Goal: Feedback & Contribution: Submit feedback/report problem

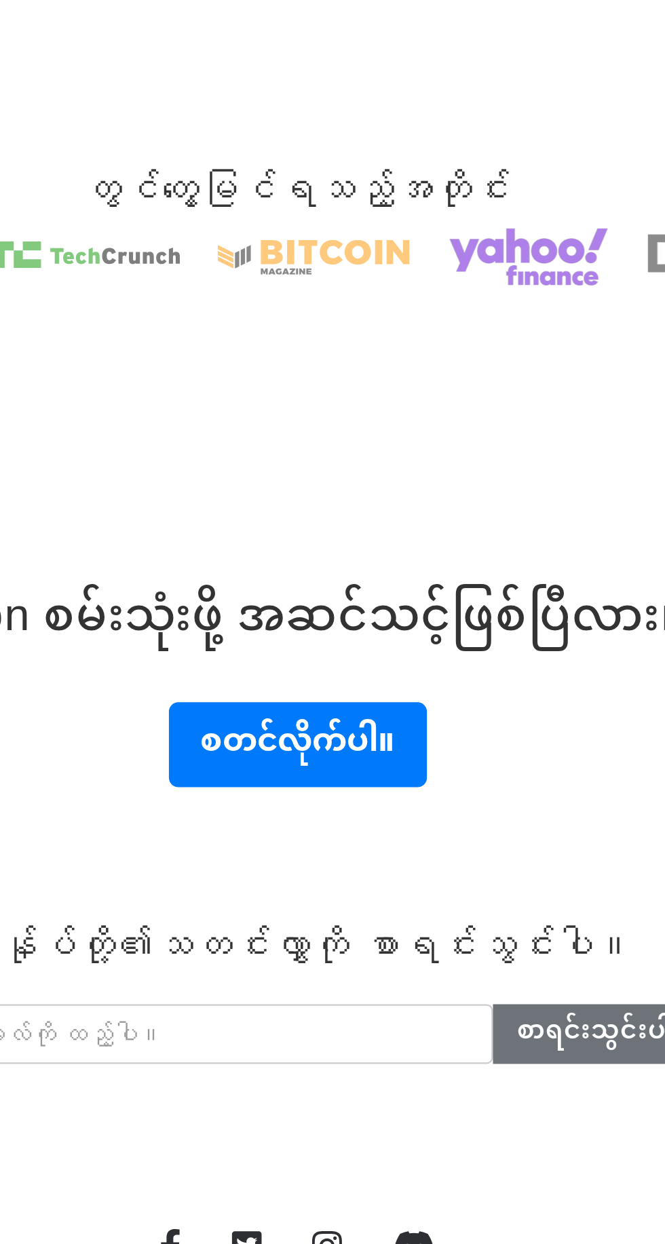
scroll to position [2753, 0]
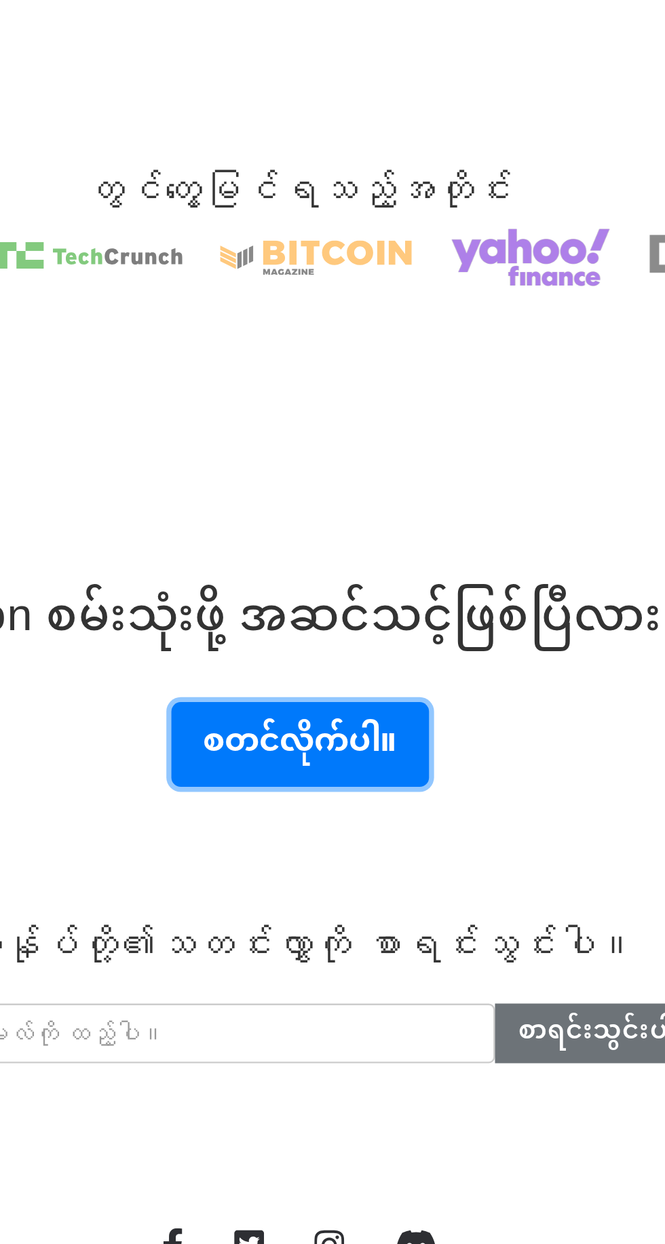
click at [355, 1004] on font "စတင်လိုက်ပါ။" at bounding box center [332, 995] width 84 height 29
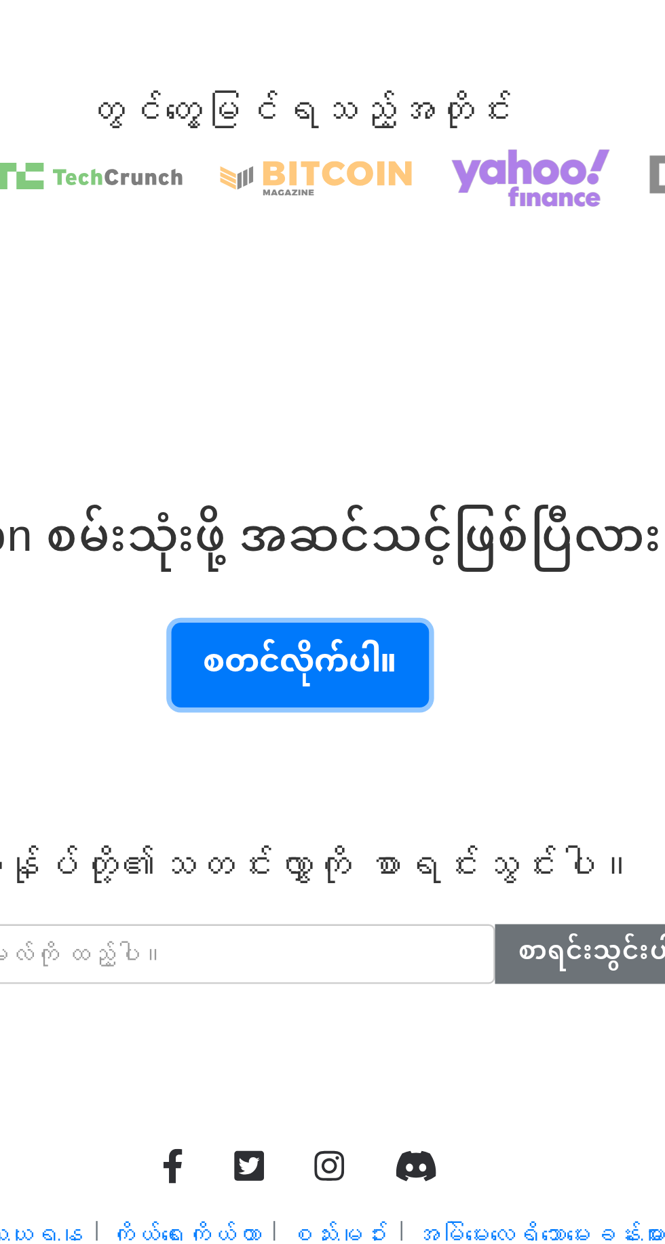
scroll to position [2765, 0]
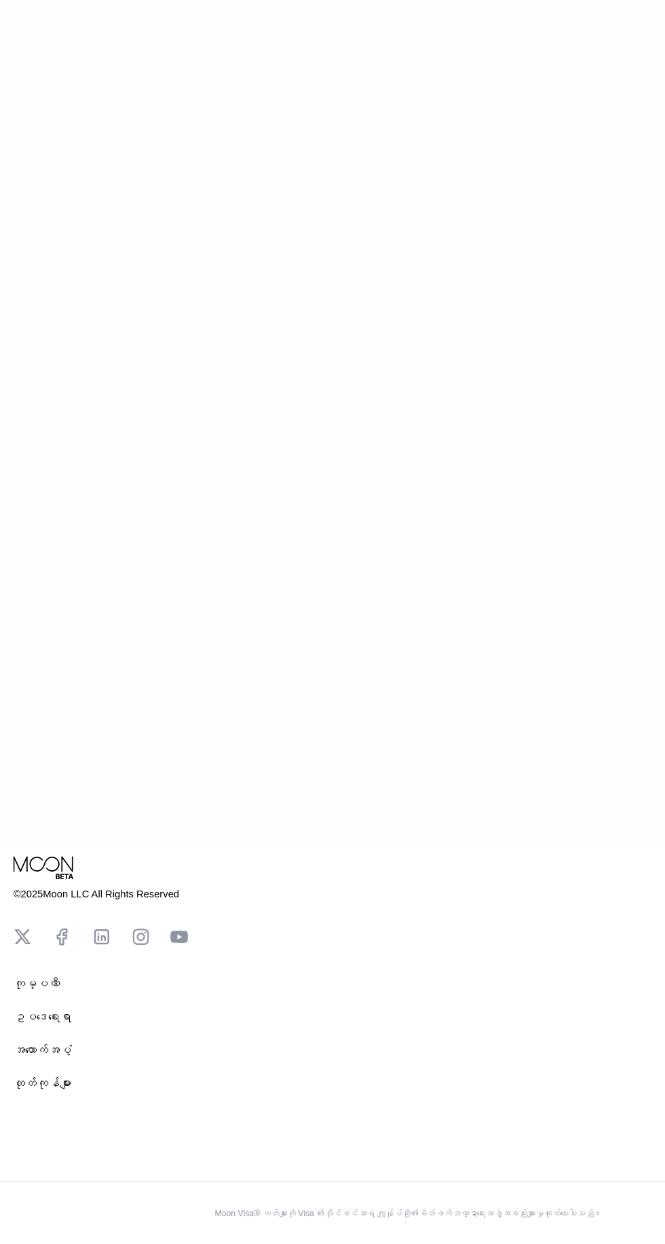
scroll to position [330, 0]
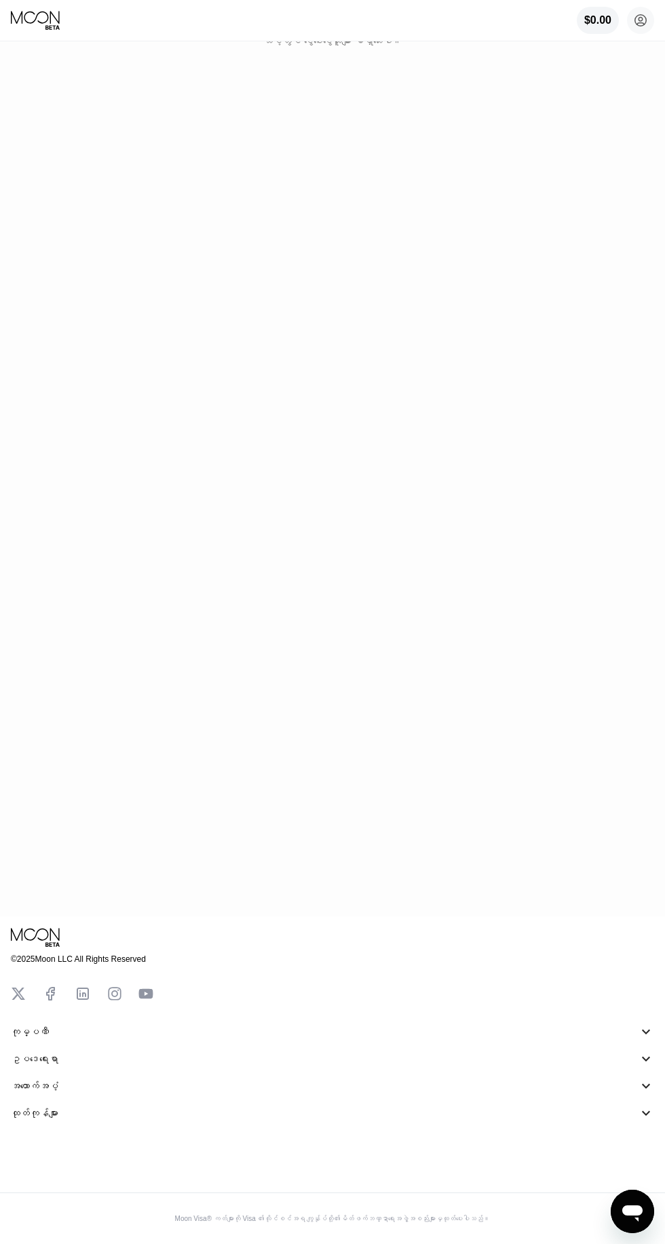
click at [635, 1215] on icon "စာတိုပေးပို့ခြင်းဝင်းဒိုးကို ဖွင့်ပါ။" at bounding box center [632, 1213] width 20 height 16
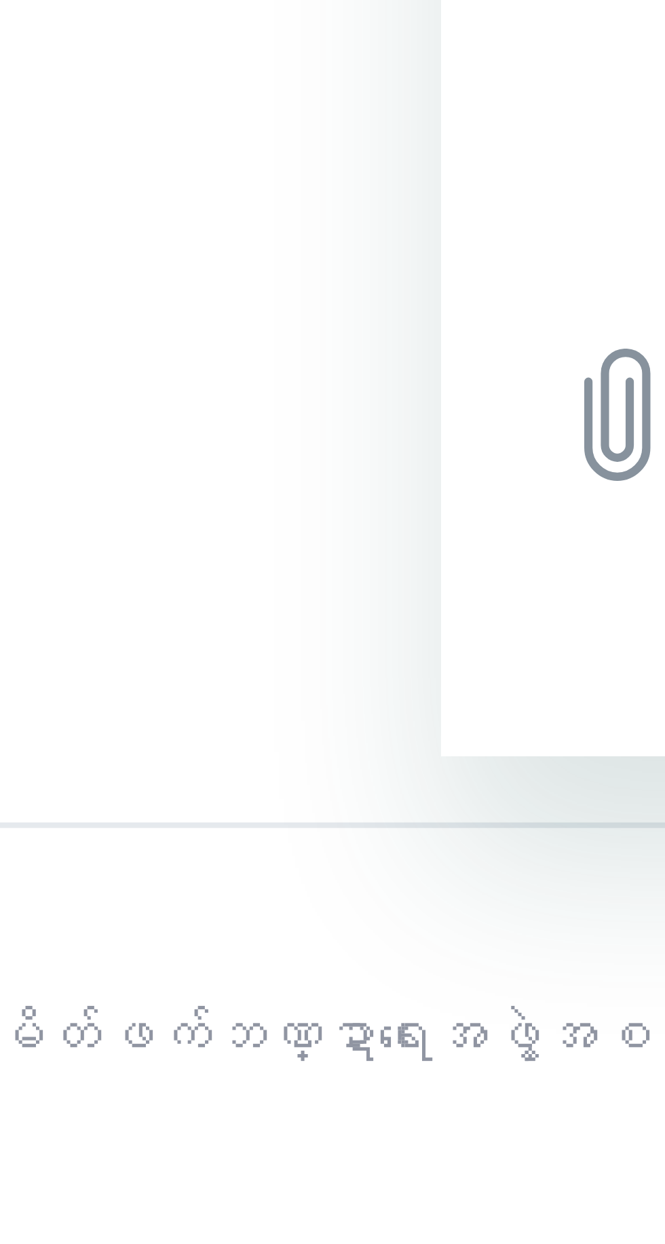
type textarea "x"
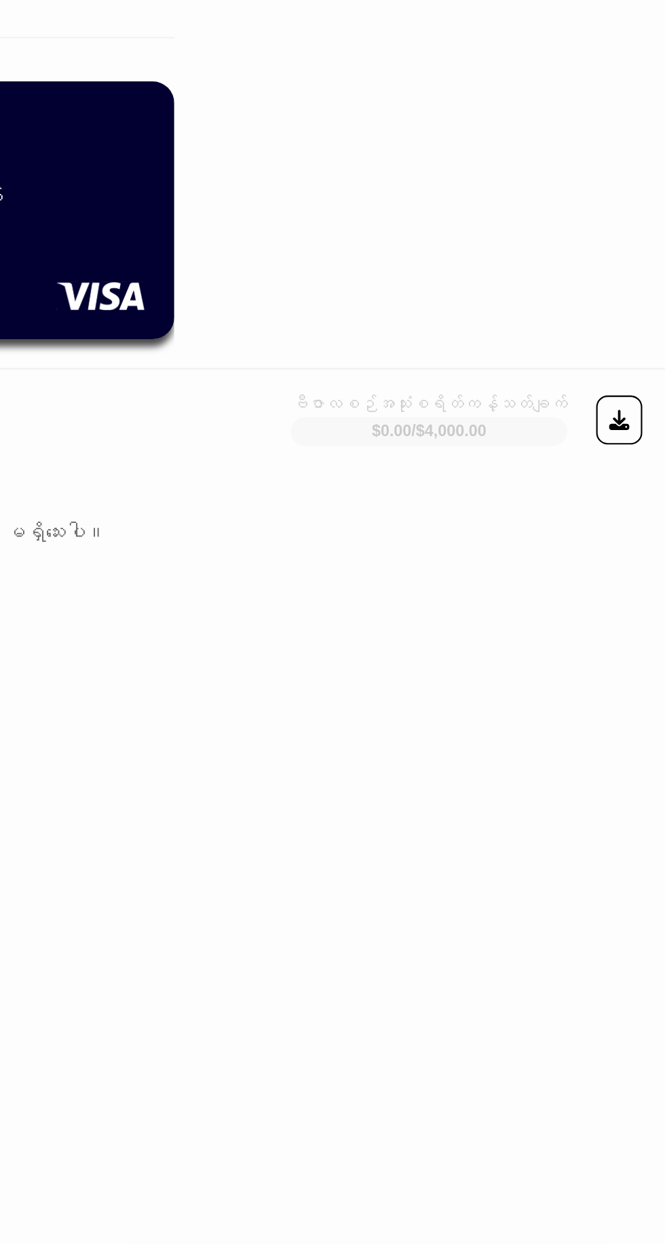
scroll to position [0, 0]
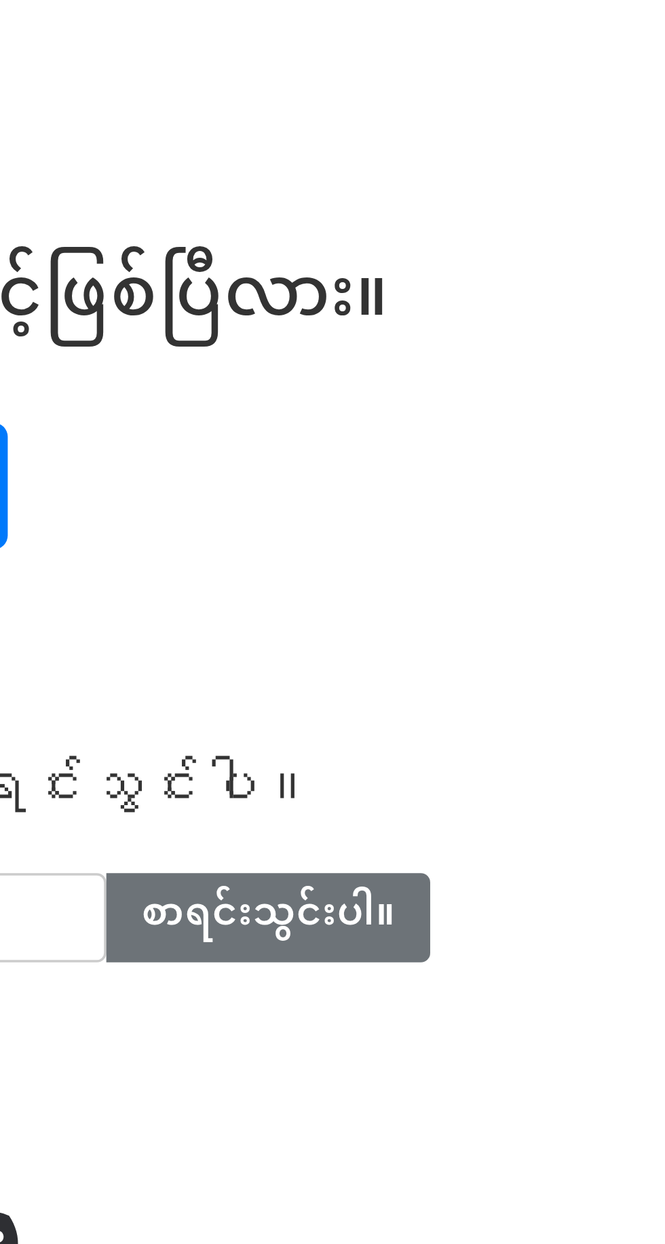
scroll to position [2753, 0]
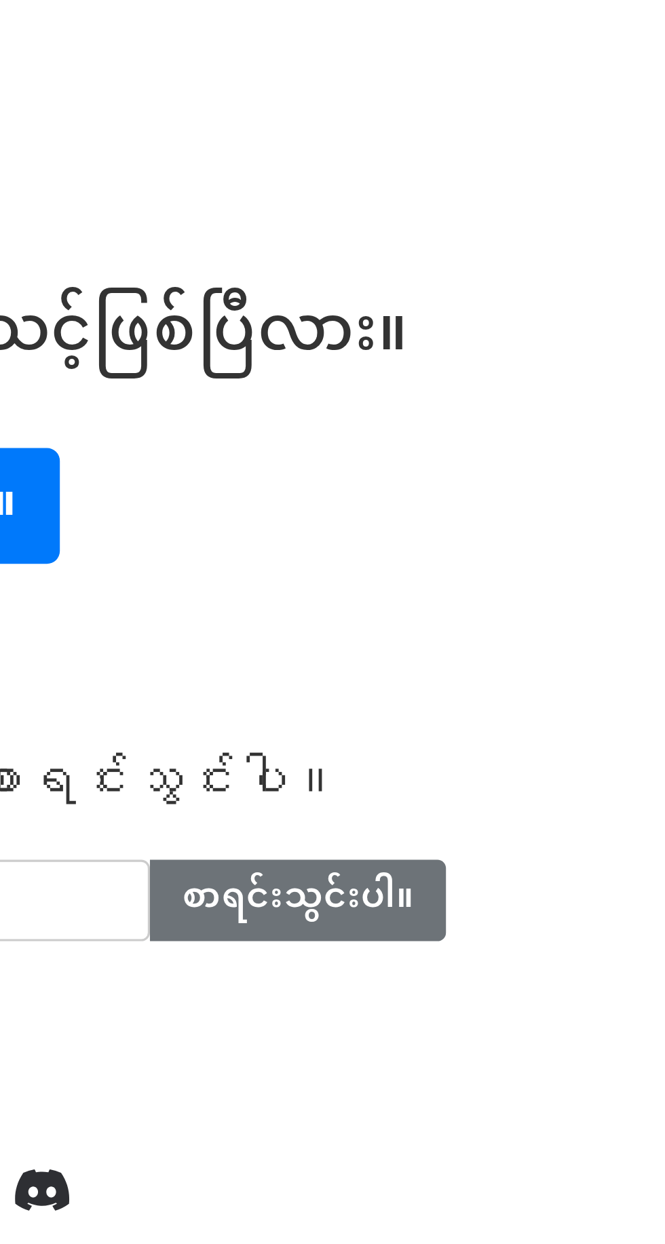
click at [481, 1125] on input "စာရင်းသွင်းပါ။" at bounding box center [463, 1120] width 94 height 26
type input "Please wait..."
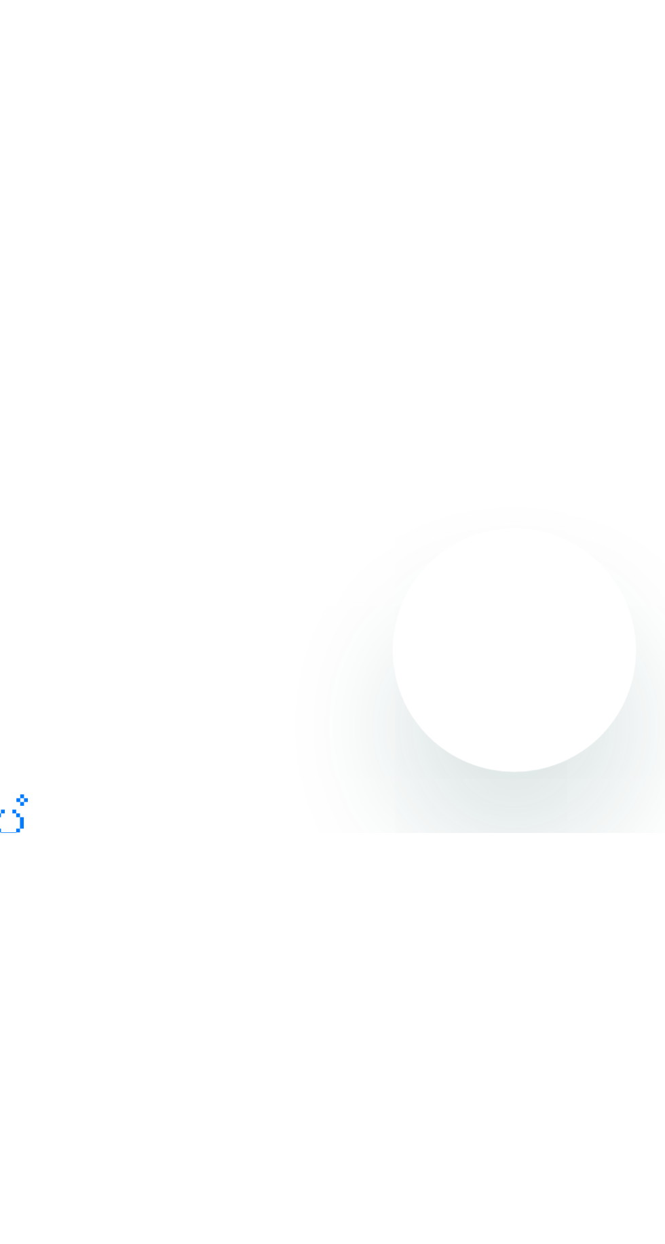
scroll to position [2774, 0]
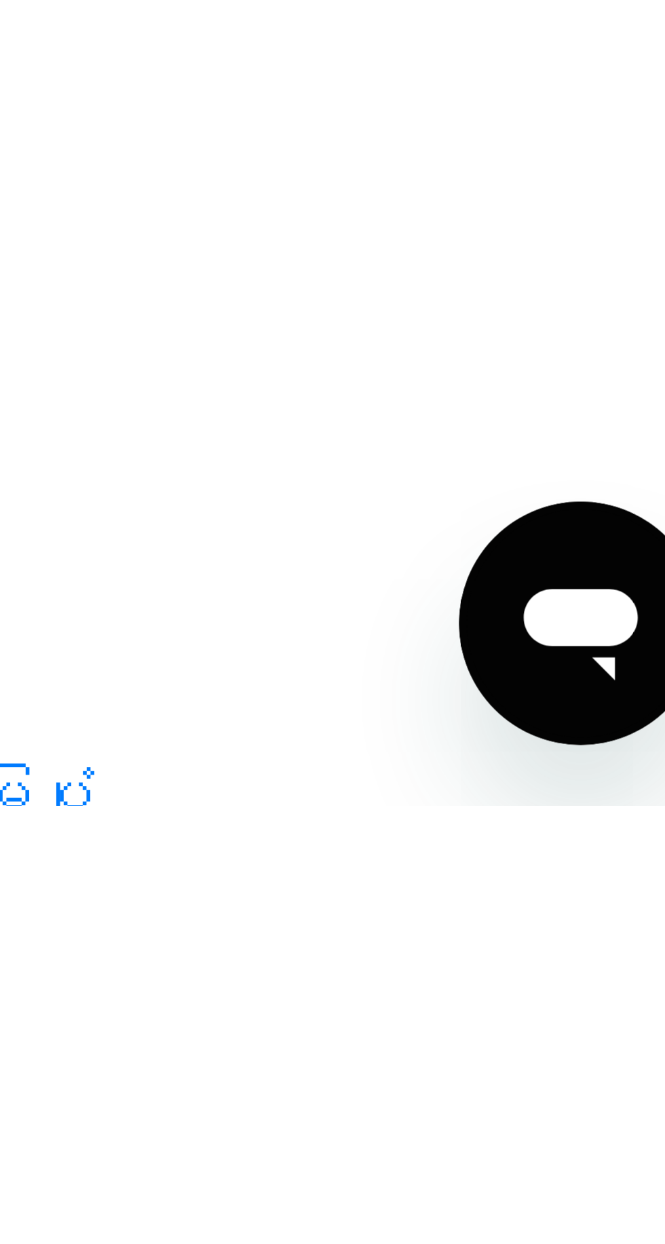
click at [482, 524] on icon "Open messaging window" at bounding box center [480, 525] width 20 height 16
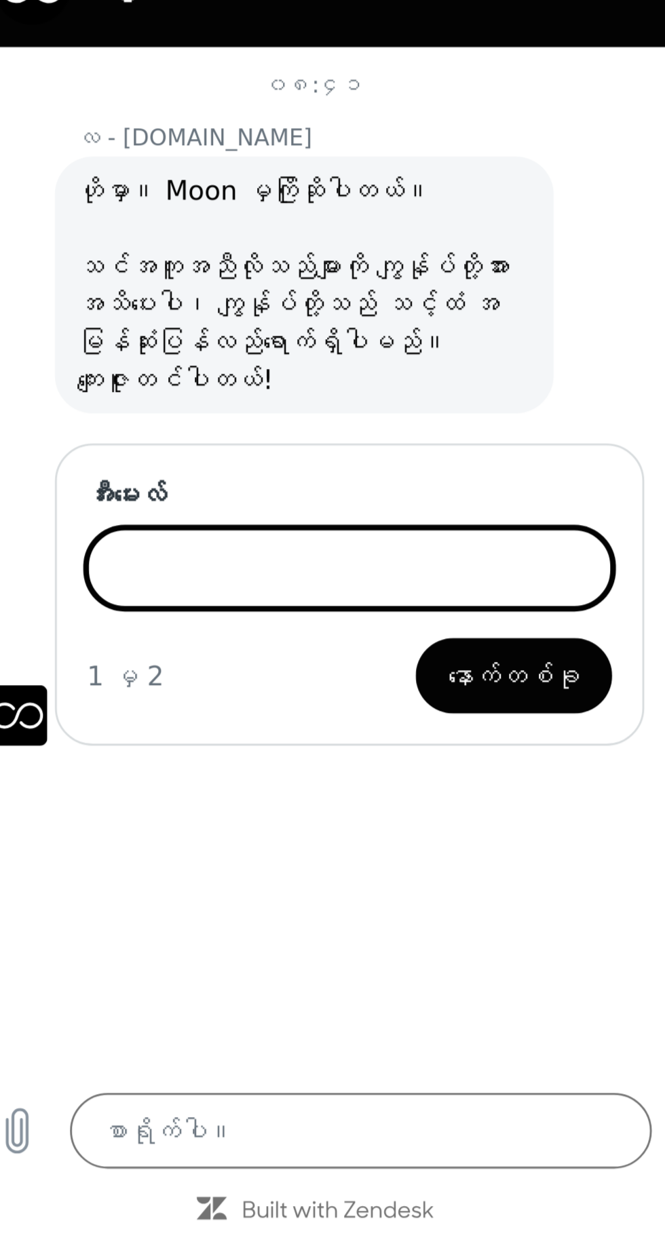
scroll to position [2854, 0]
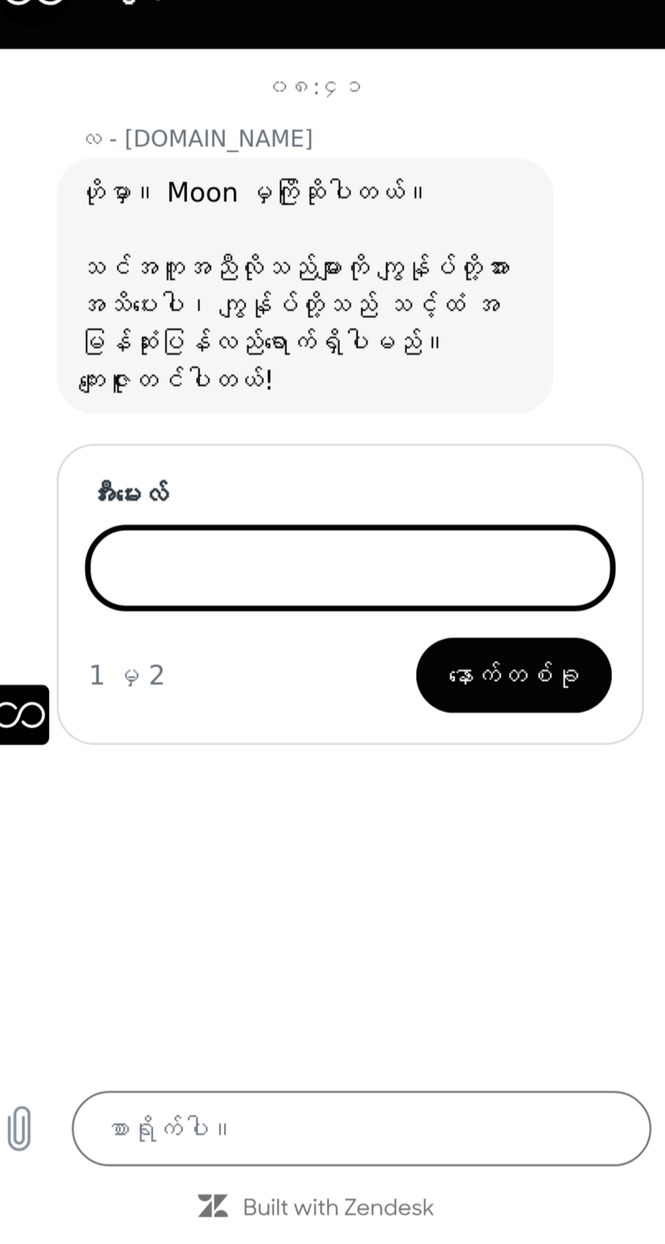
click at [76, 153] on input "အီးမေးလ်" at bounding box center [100, 159] width 189 height 28
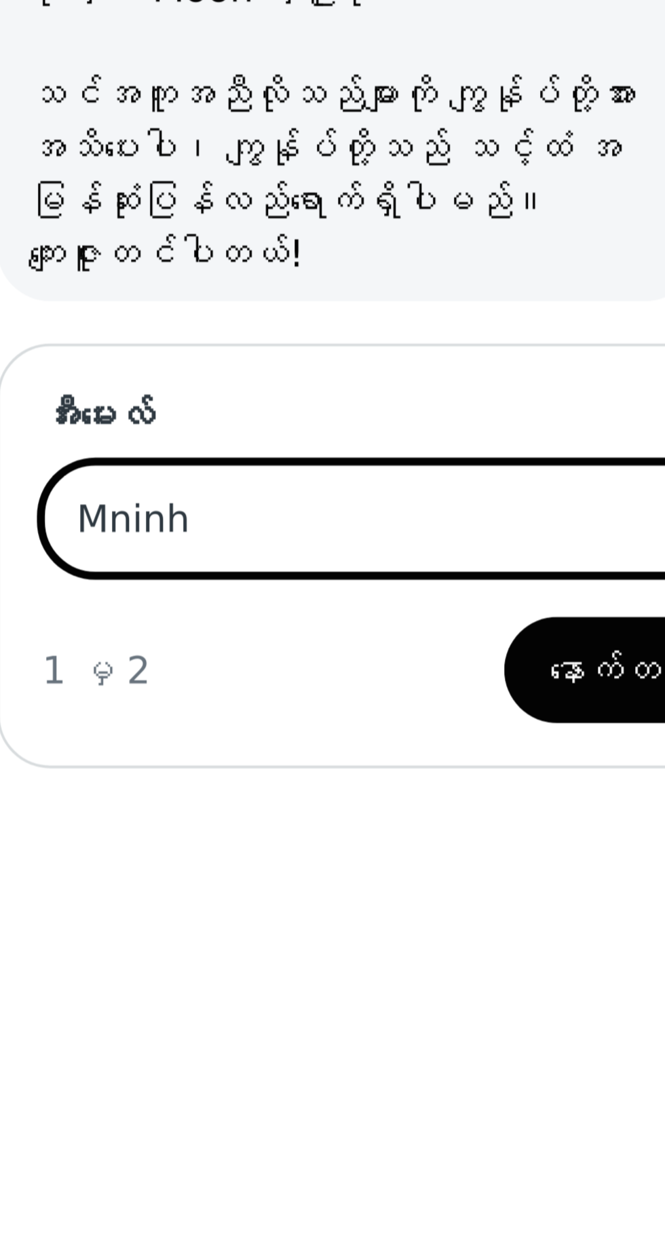
type input "Mninht"
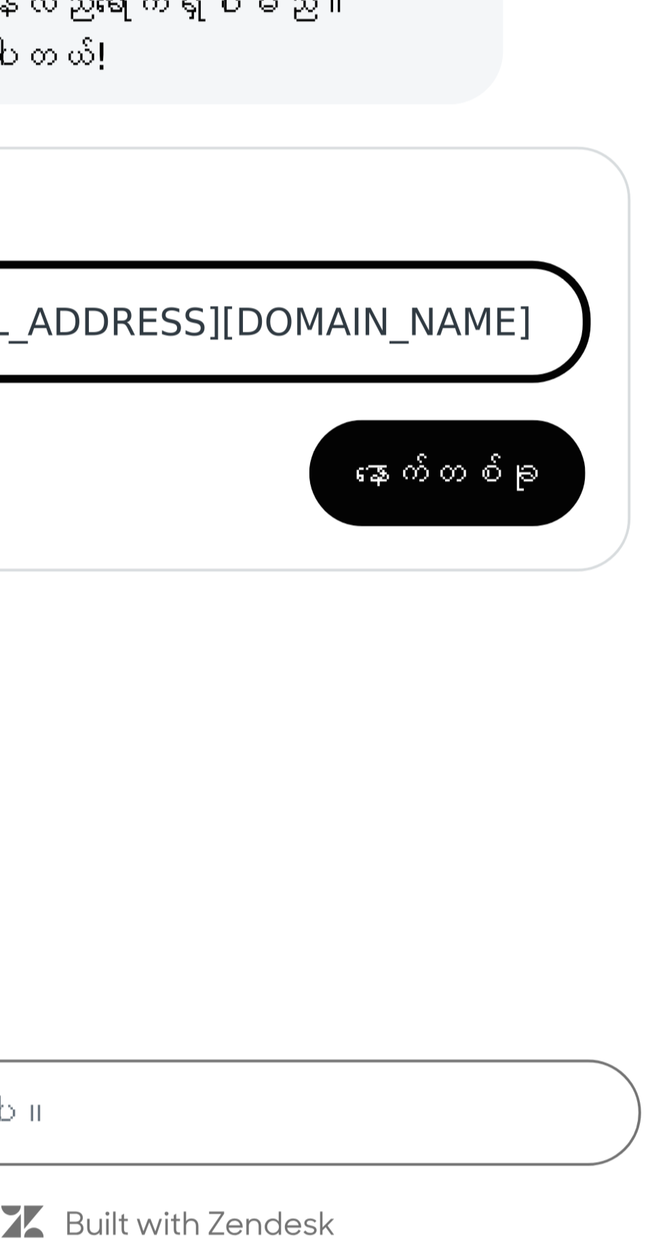
type input "[EMAIL_ADDRESS][DOMAIN_NAME]"
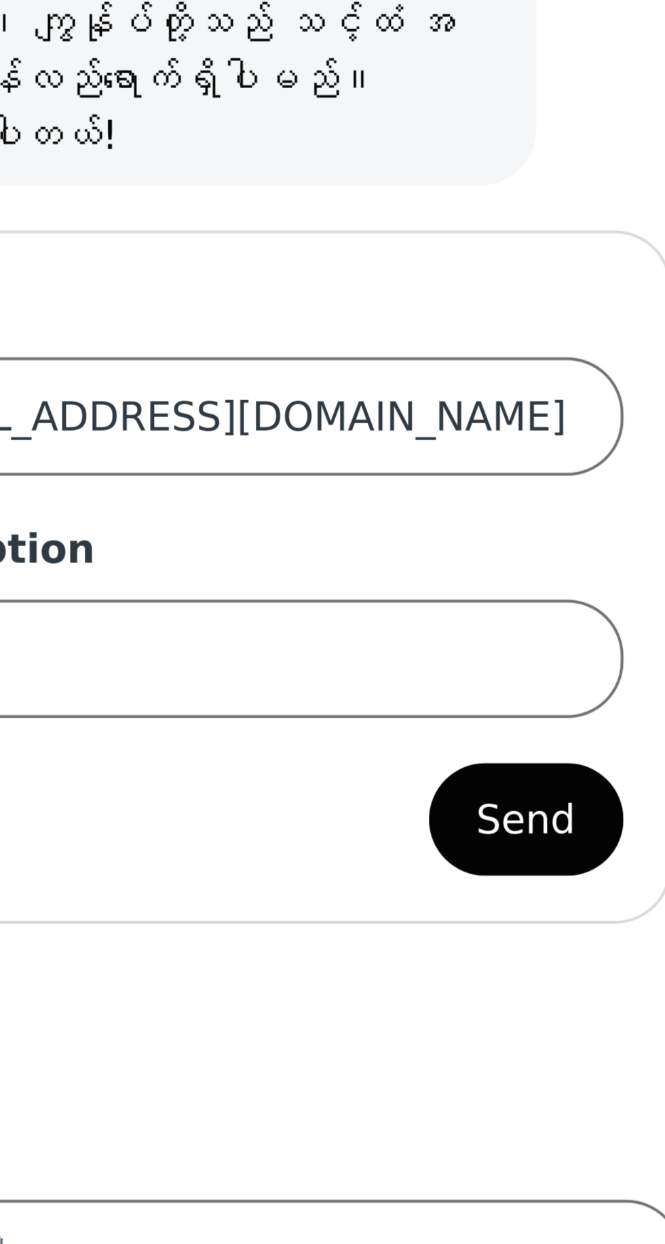
scroll to position [2859, 0]
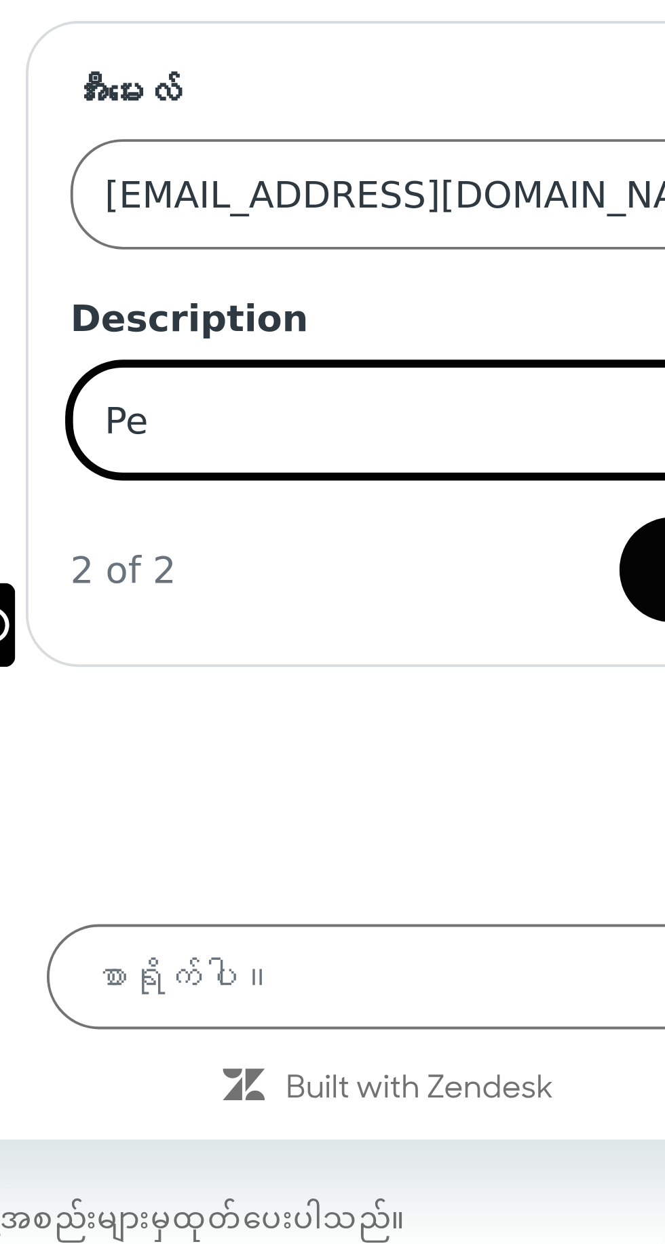
type input "P"
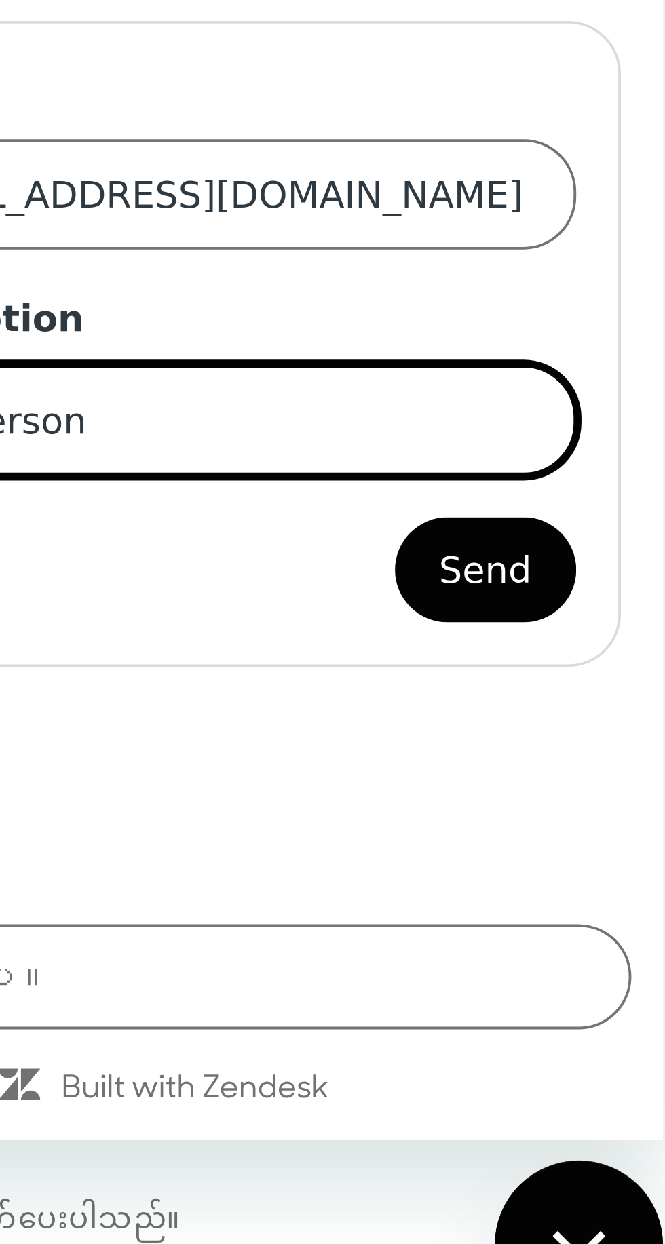
type input "Use person"
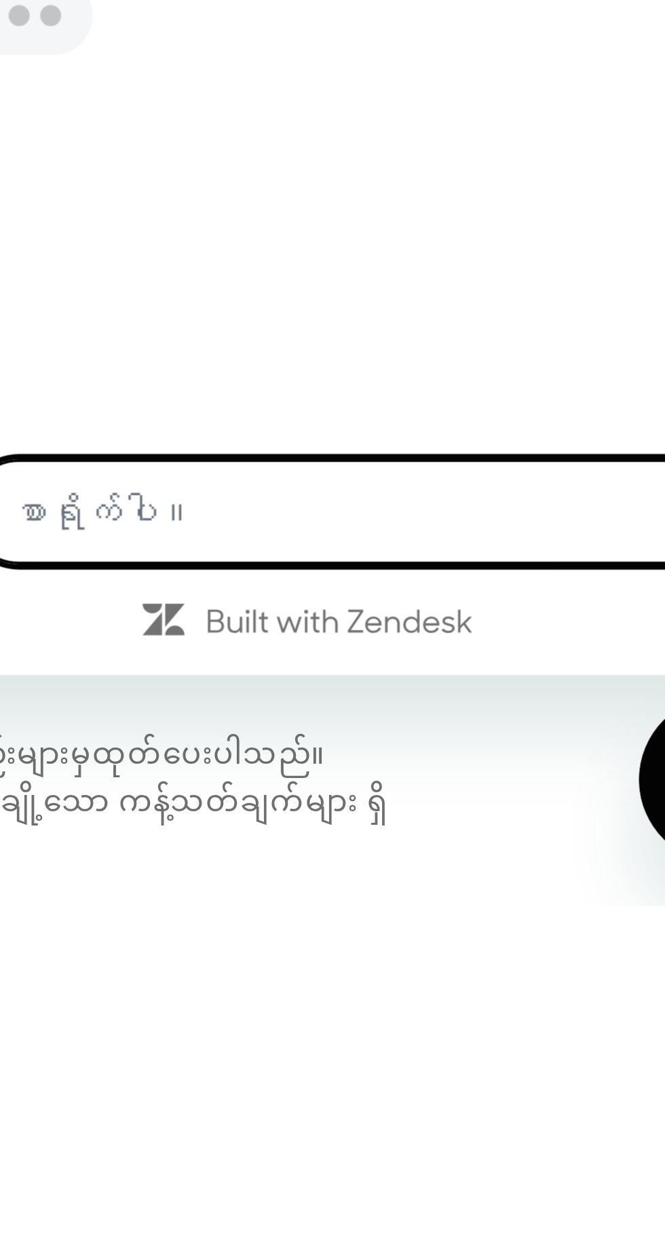
scroll to position [2863, 0]
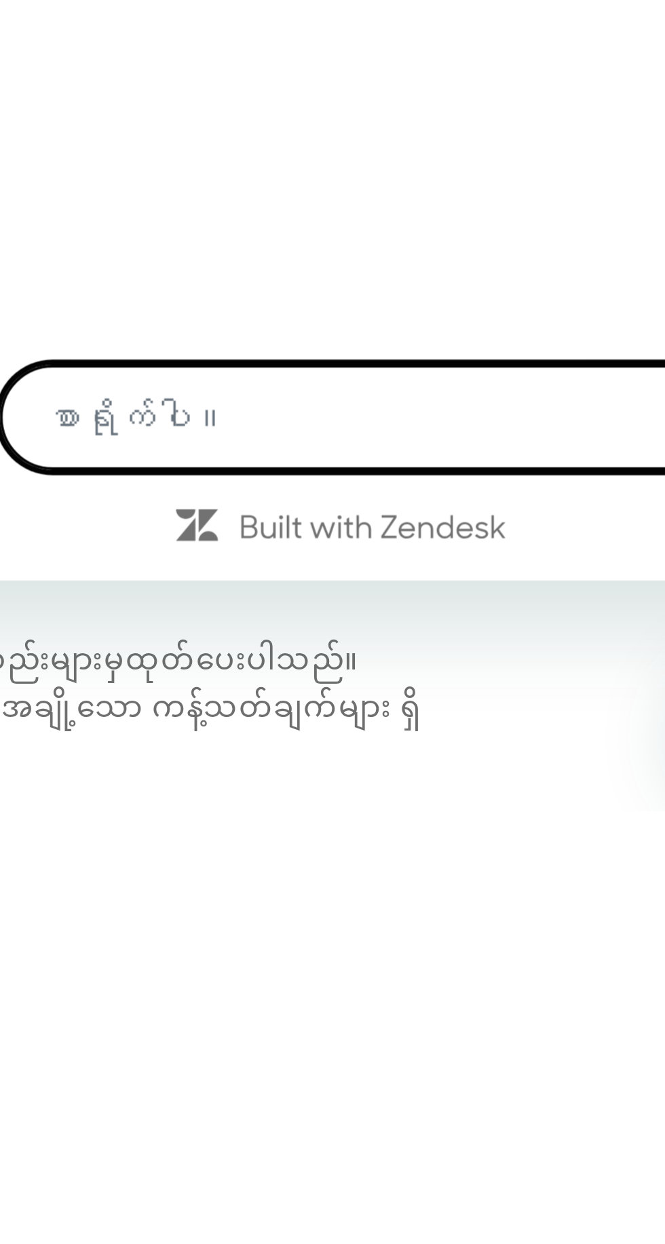
type textarea "x"
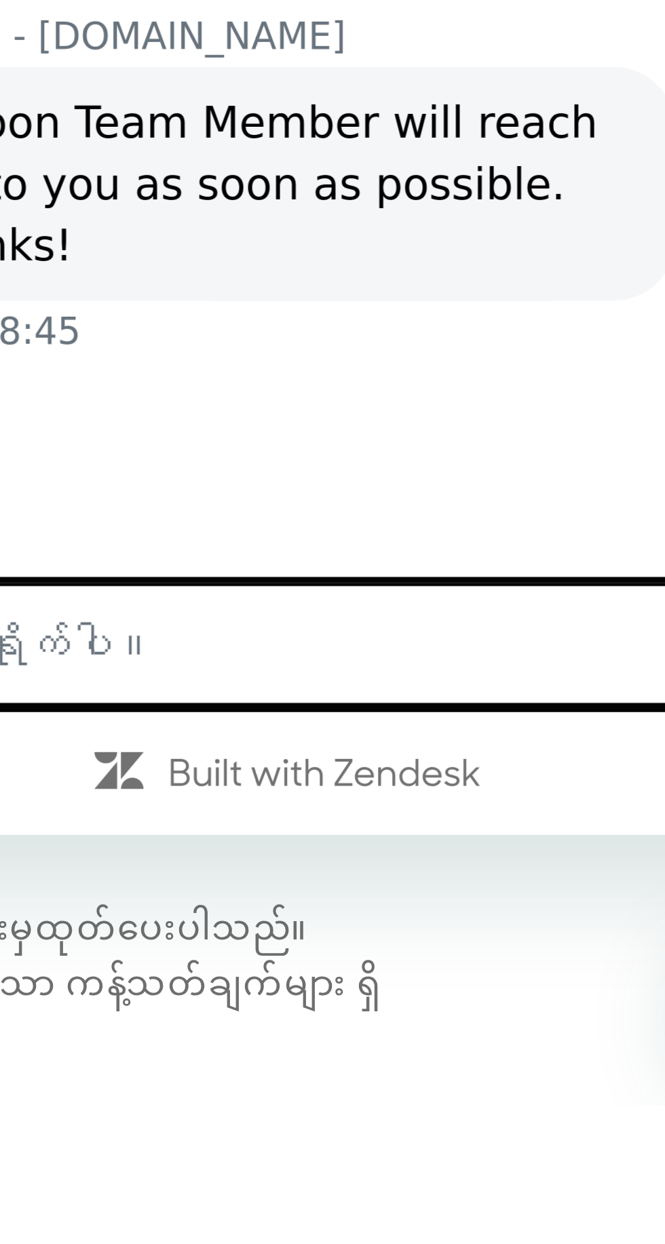
scroll to position [2863, 0]
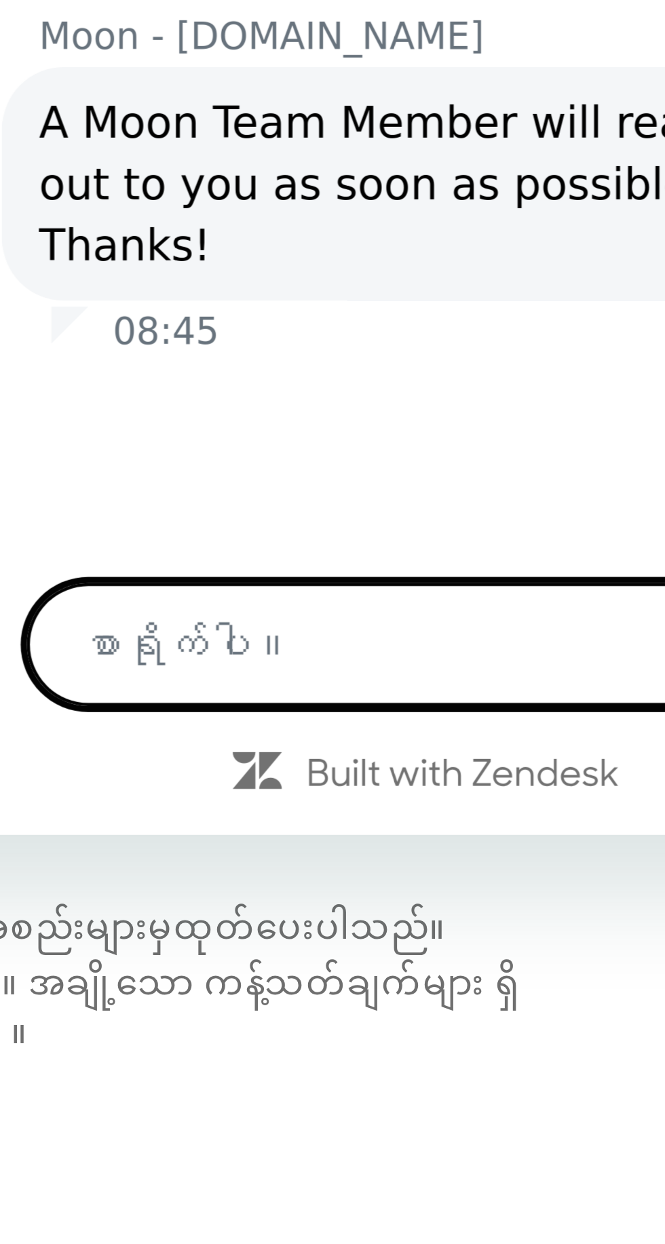
type textarea "C"
type textarea "x"
type textarea "Ca"
type textarea "x"
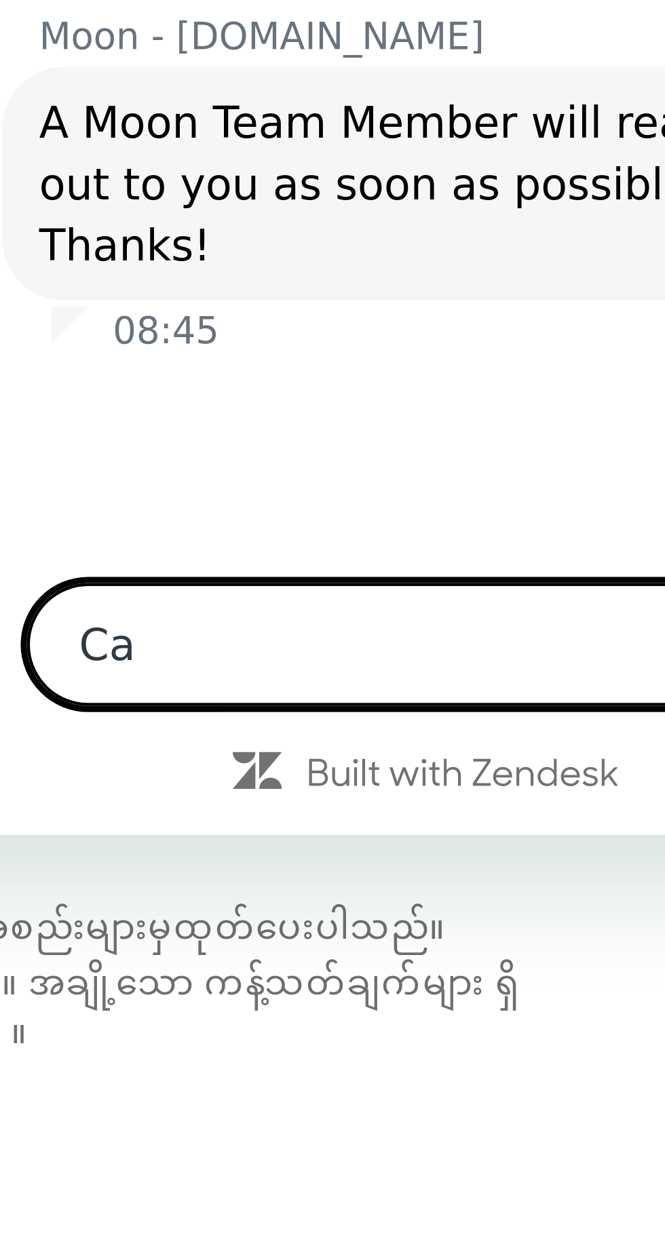
type textarea "Car"
type textarea "x"
type textarea "Card"
type textarea "x"
type textarea "Card"
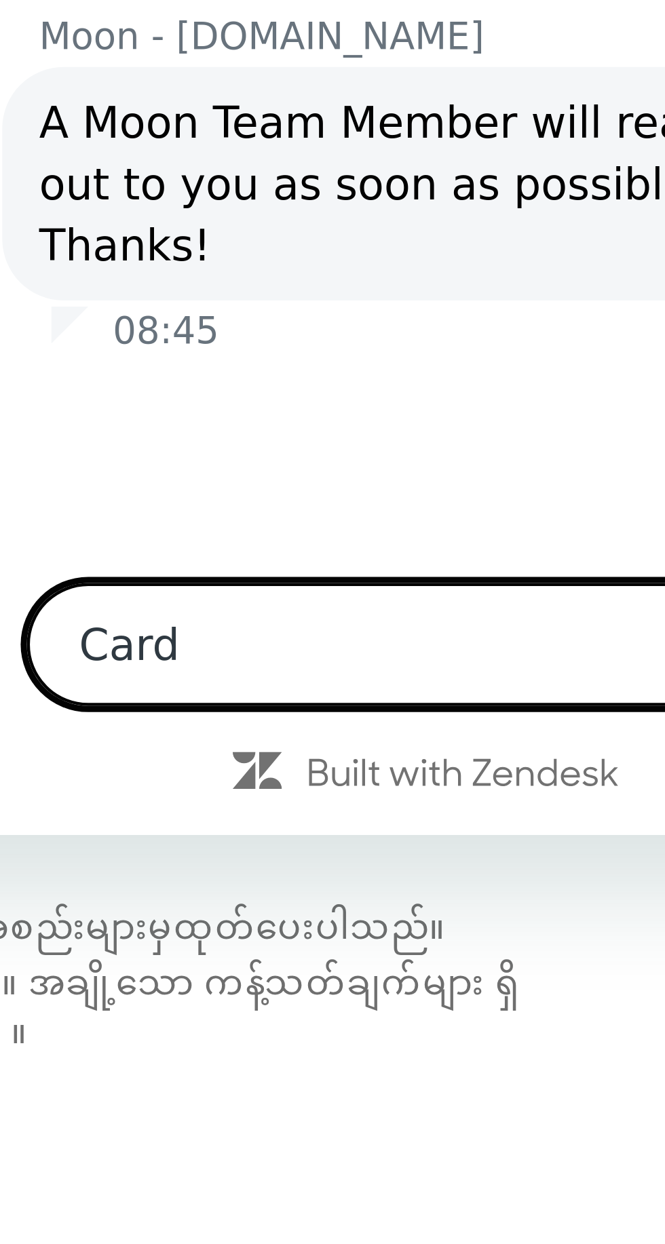
type textarea "x"
type textarea "Card v"
type textarea "x"
type textarea "Card ve"
type textarea "x"
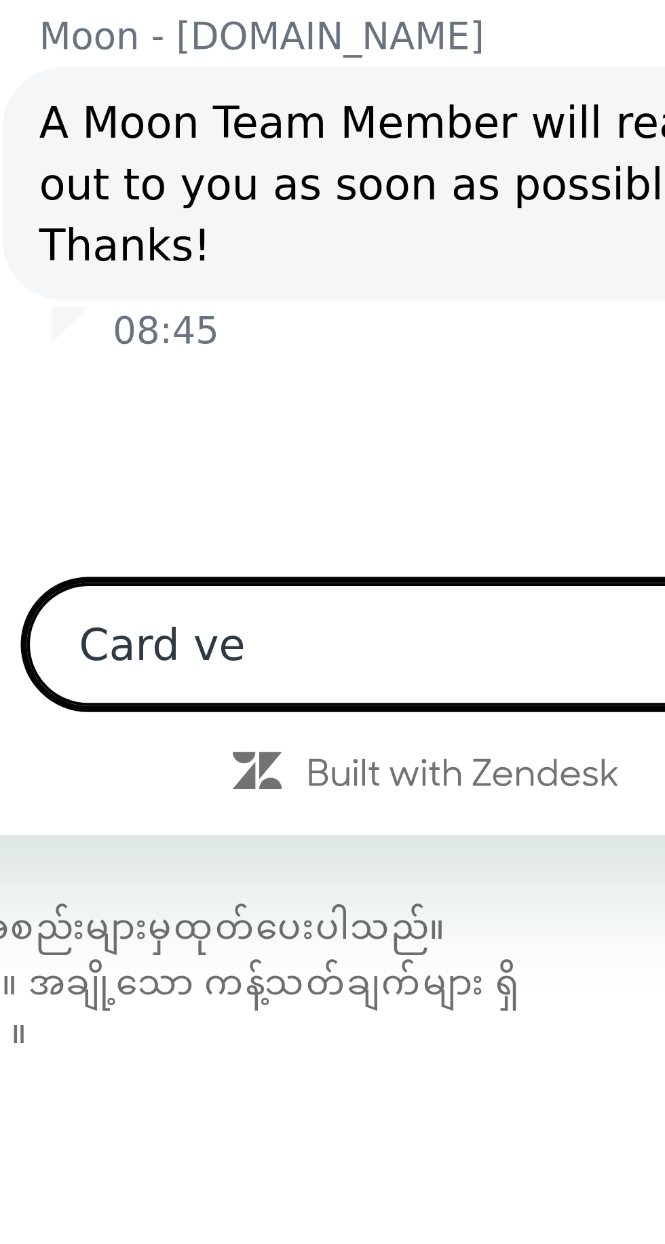
type textarea "Card ver"
type textarea "x"
type textarea "Card verg"
type textarea "x"
type textarea "Card vergy"
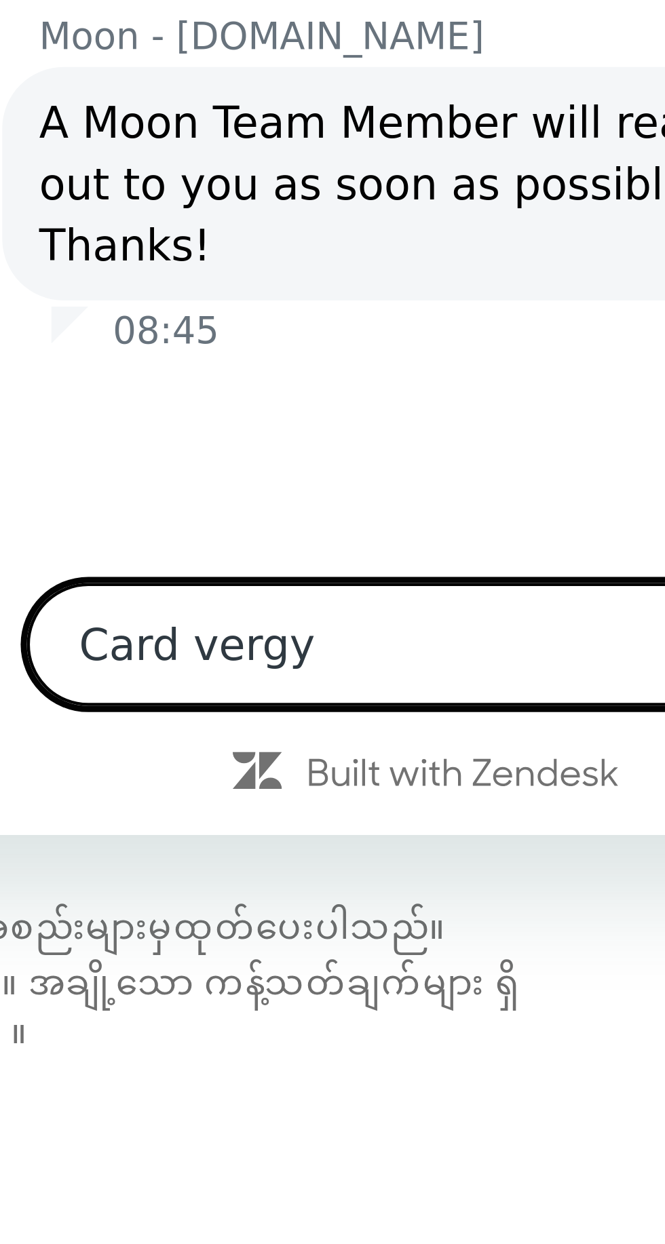
type textarea "x"
type textarea "Card verg"
type textarea "x"
type textarea "Card ver"
type textarea "x"
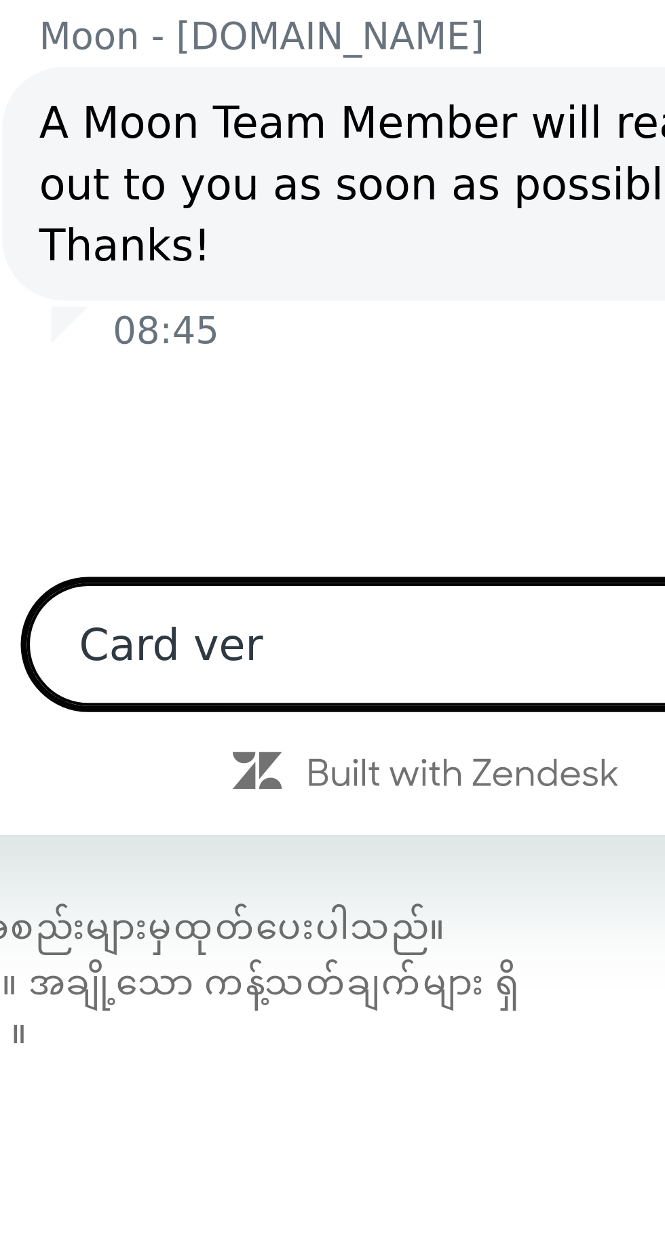
type textarea "Card verf"
type textarea "x"
type textarea "Card verfy"
type textarea "x"
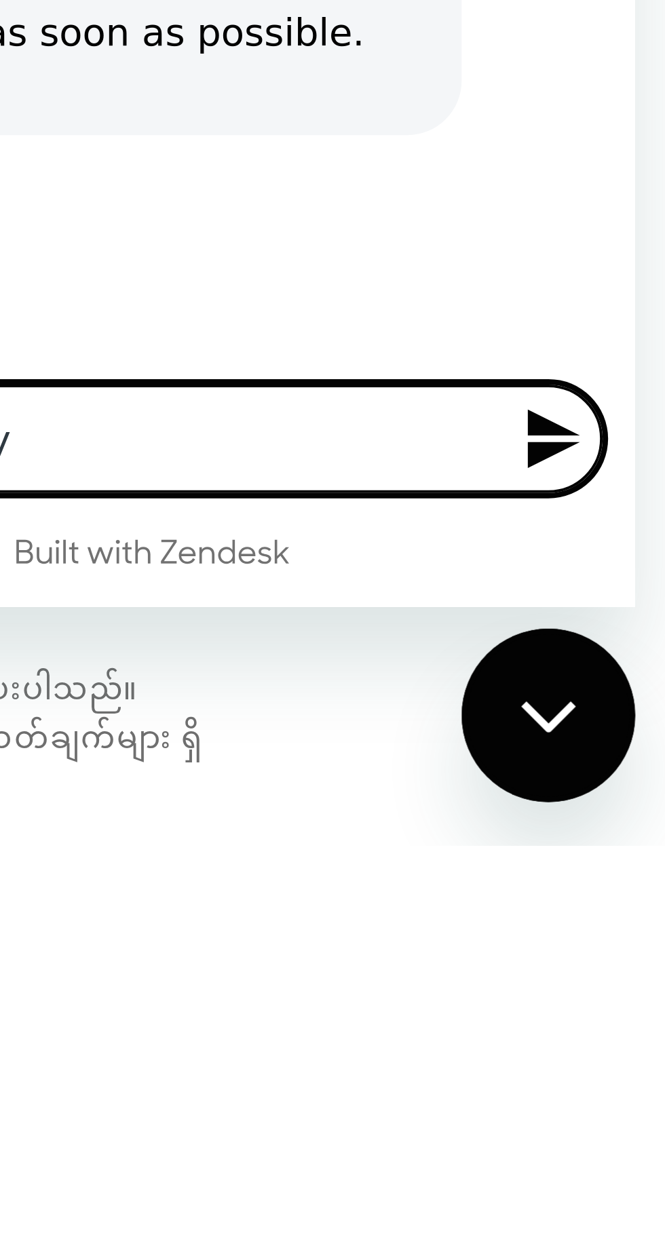
scroll to position [2869, 0]
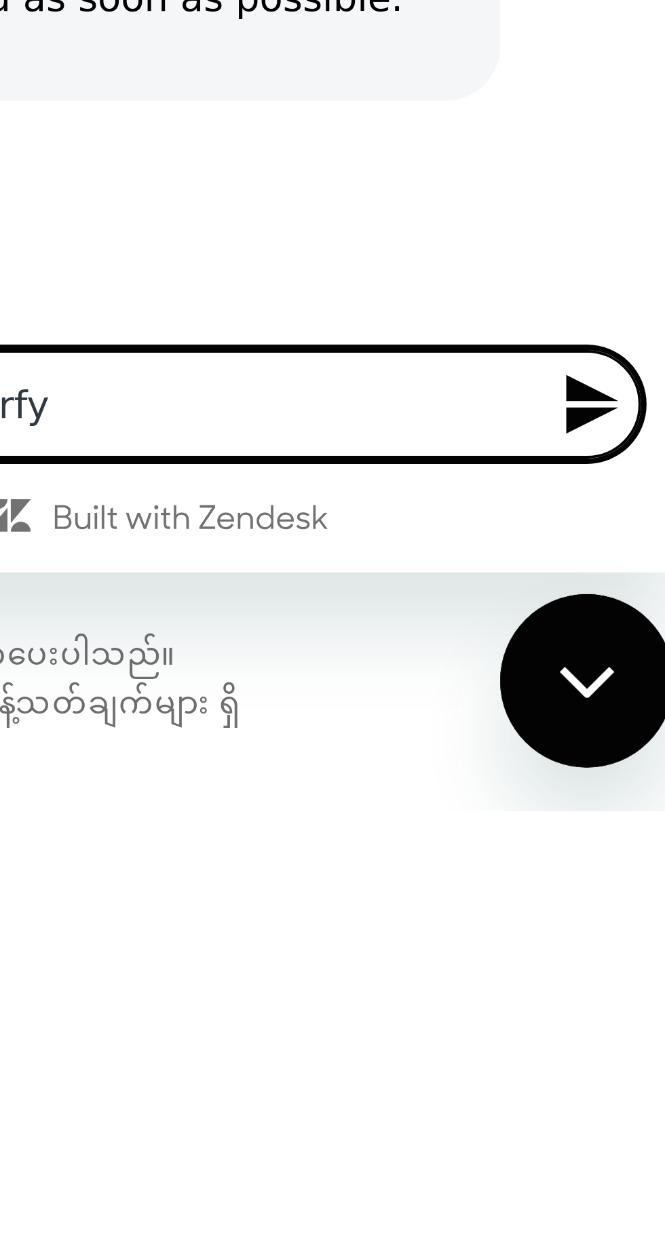
type textarea "Card verfy"
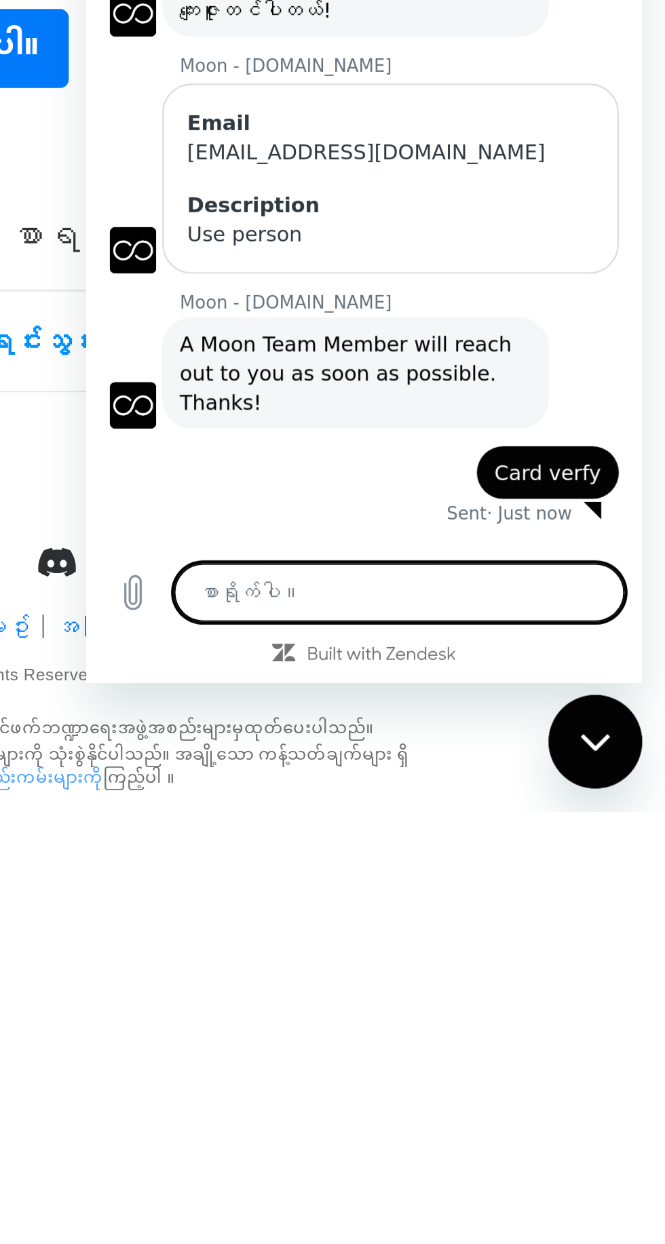
click at [578, 716] on div "စာတိုပေးပို့ခြင်းဝင်းဒိုးကို ပိတ်ပါ။" at bounding box center [569, 716] width 41 height 41
type textarea "x"
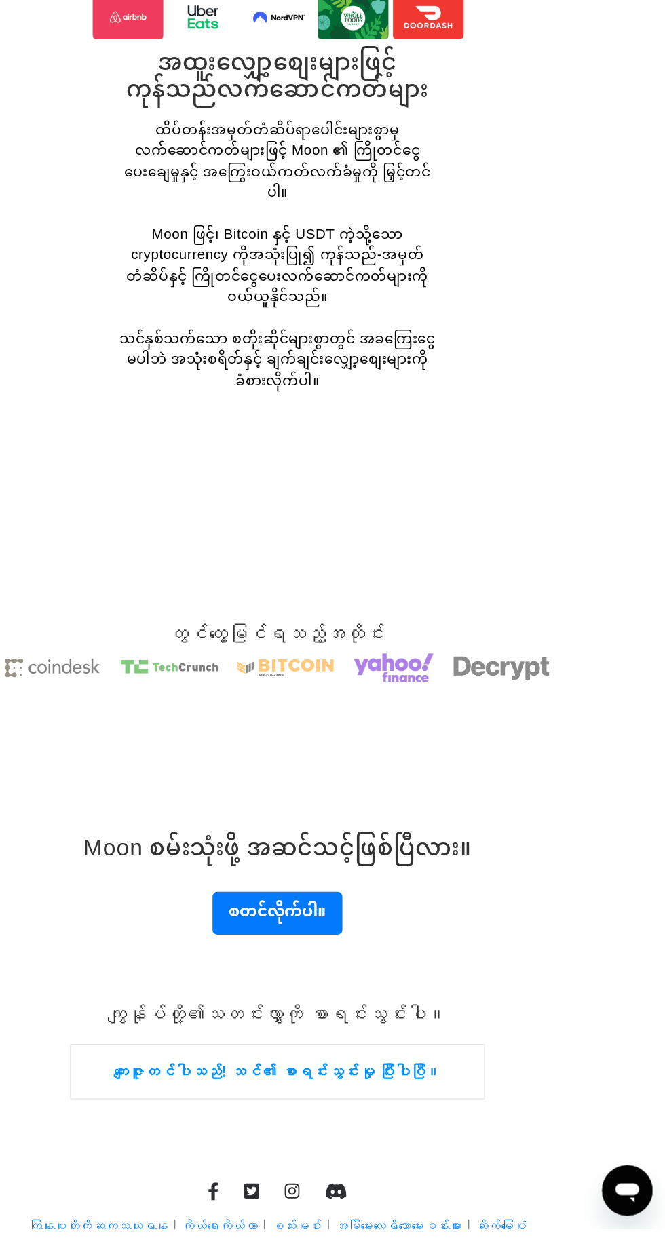
scroll to position [2780, 0]
